Goal: Transaction & Acquisition: Purchase product/service

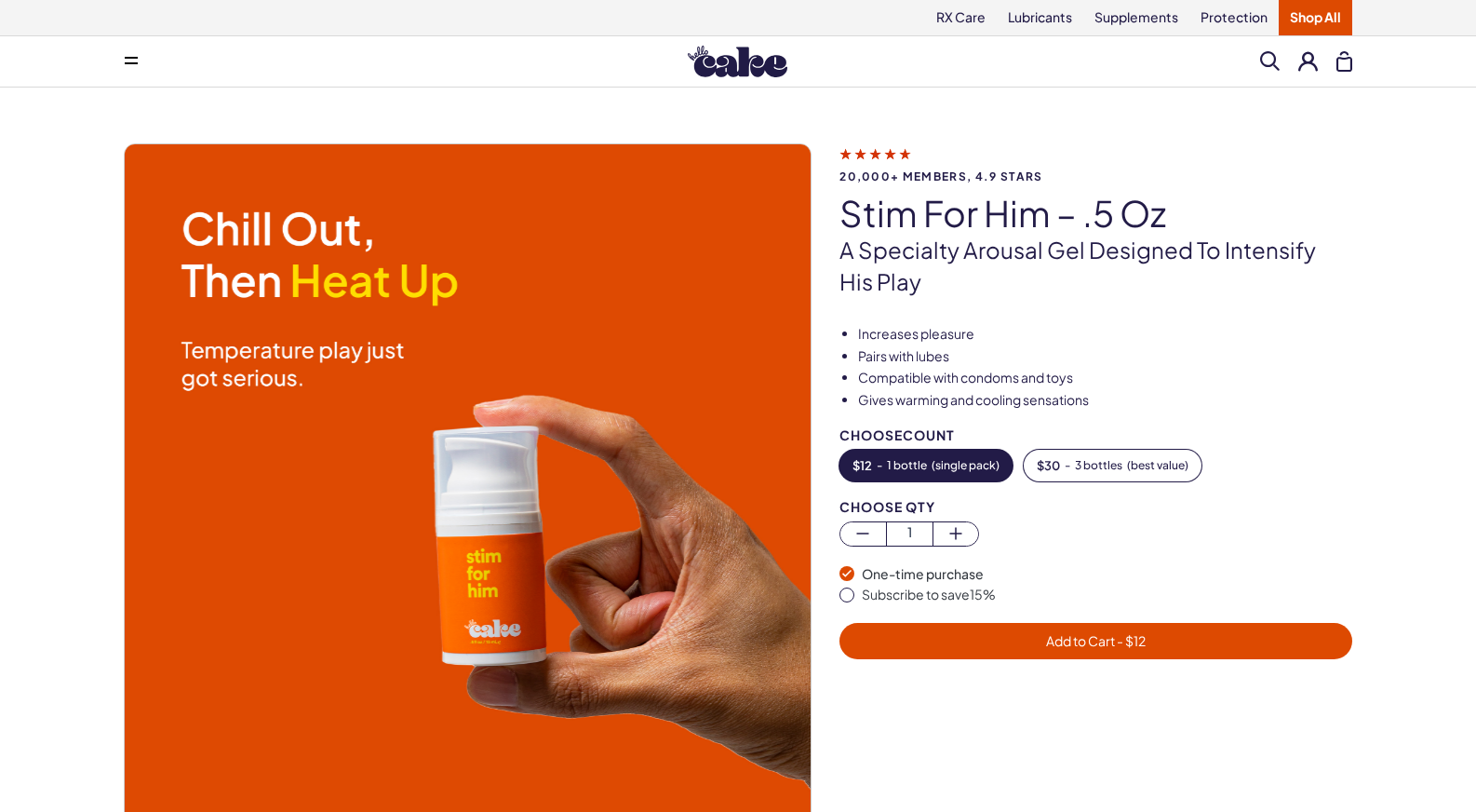
scroll to position [1, 0]
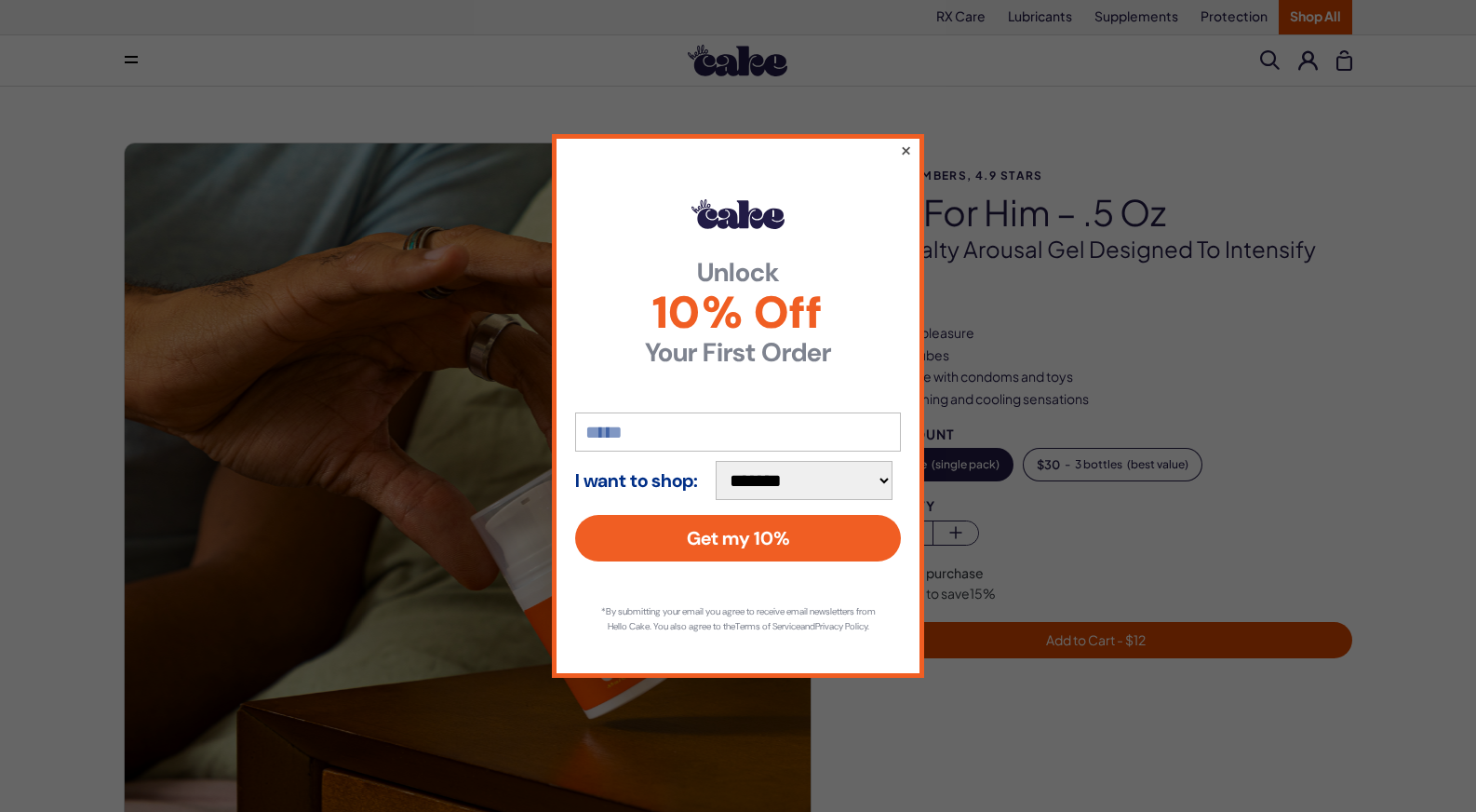
click at [902, 139] on button "×" at bounding box center [906, 150] width 12 height 23
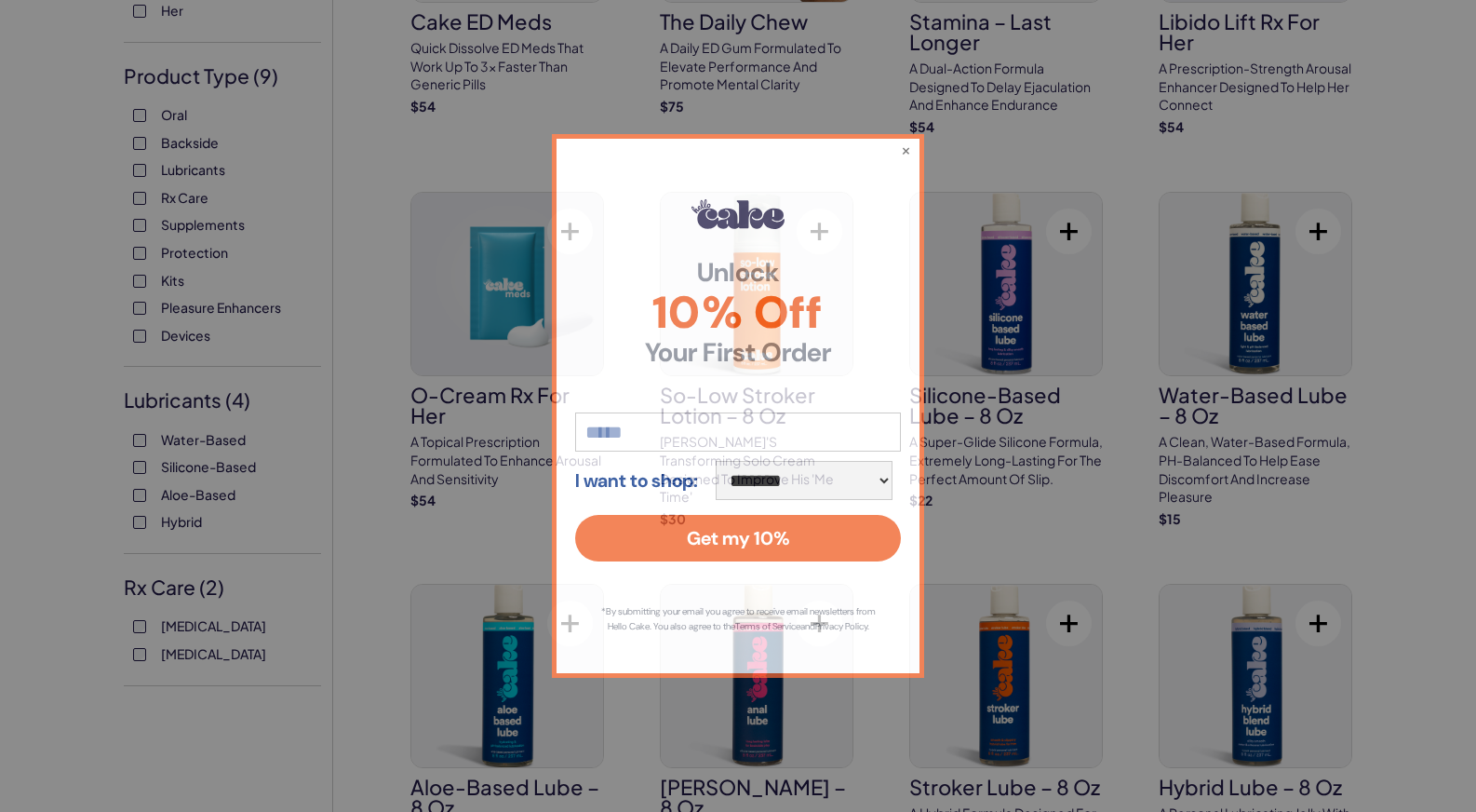
scroll to position [352, 0]
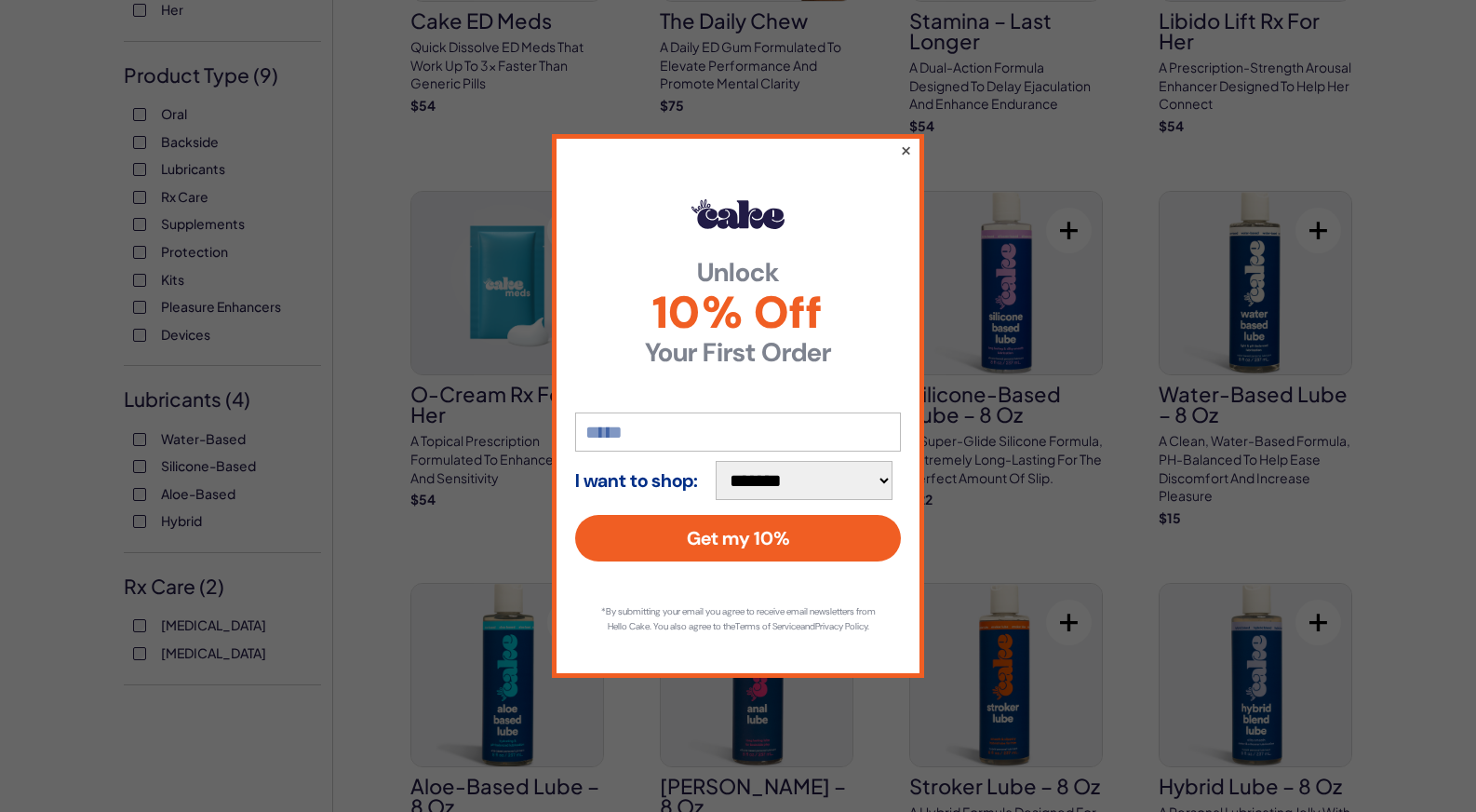
click at [906, 146] on button "×" at bounding box center [906, 150] width 12 height 23
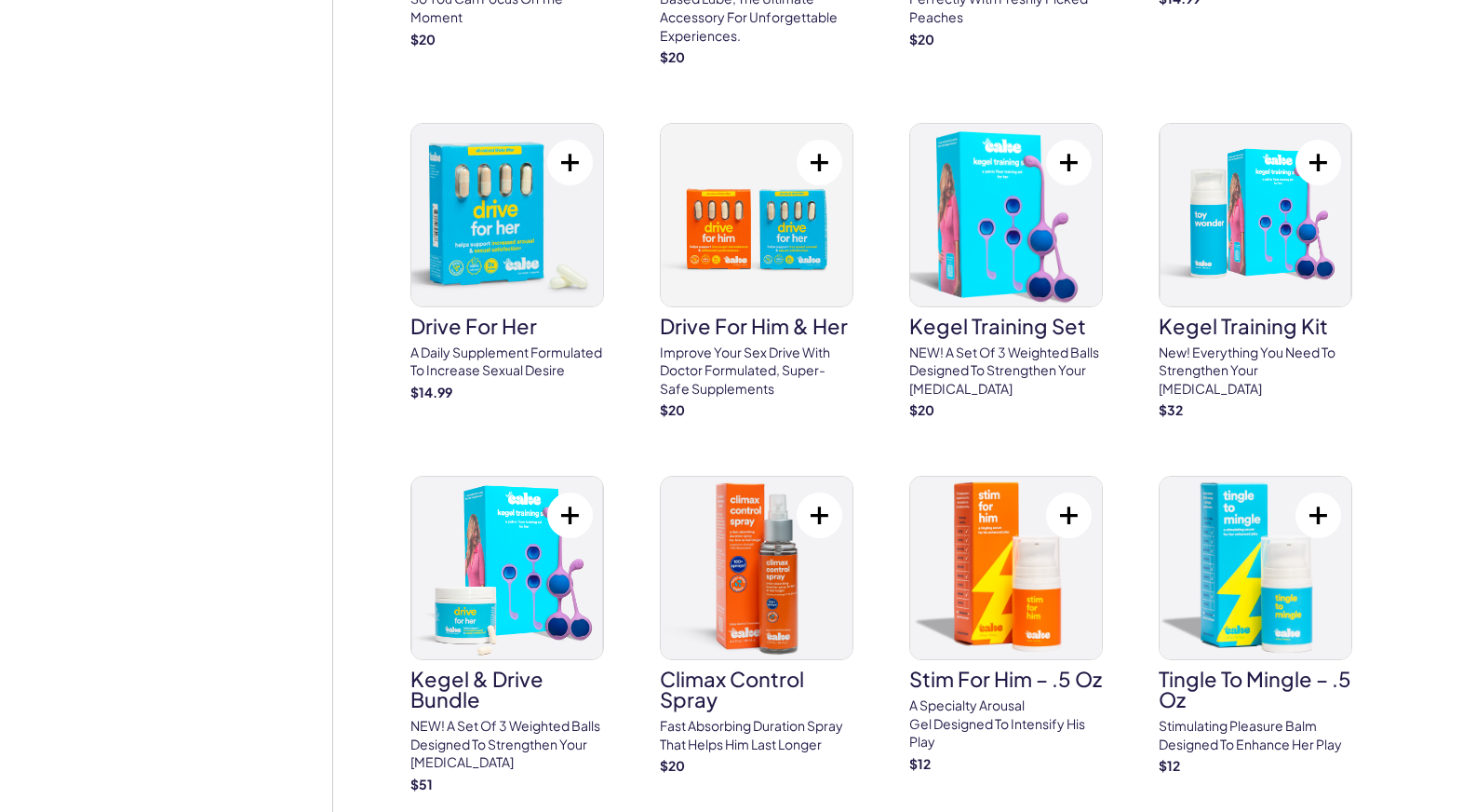
scroll to position [1600, 0]
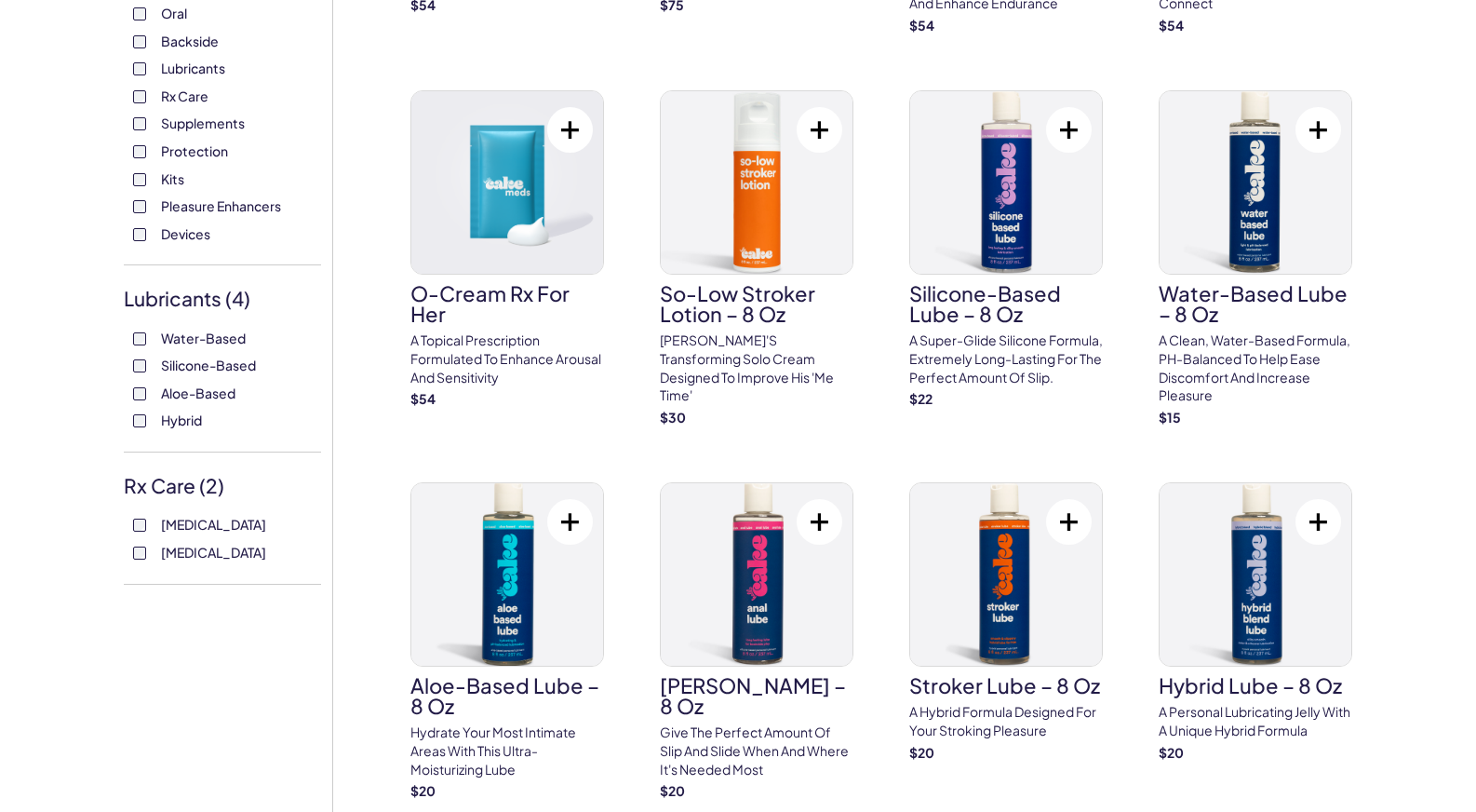
scroll to position [0, 0]
